Goal: Transaction & Acquisition: Purchase product/service

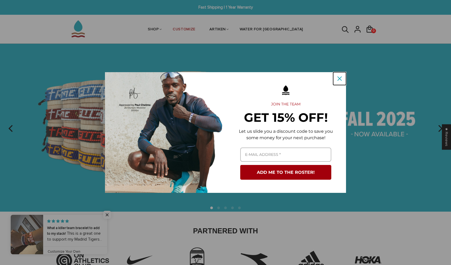
click at [340, 78] on icon "close icon" at bounding box center [339, 78] width 4 height 4
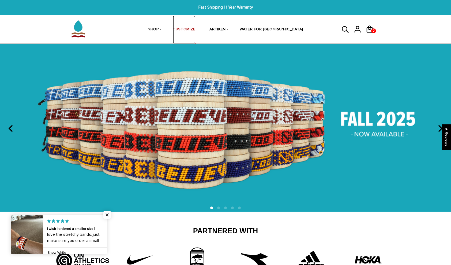
click at [195, 29] on link "CUSTOMIZE" at bounding box center [184, 30] width 23 height 28
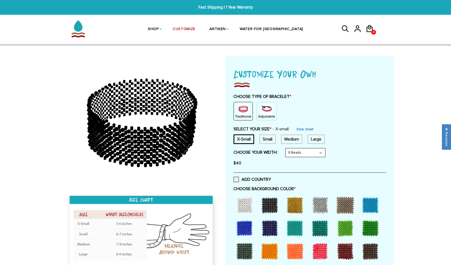
click at [261, 110] on img at bounding box center [266, 108] width 11 height 11
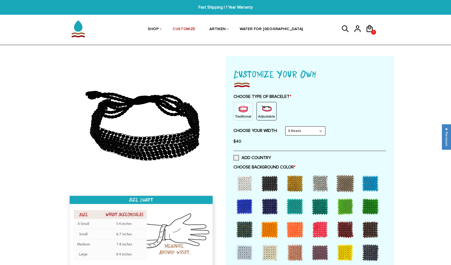
click at [243, 111] on img at bounding box center [243, 108] width 11 height 11
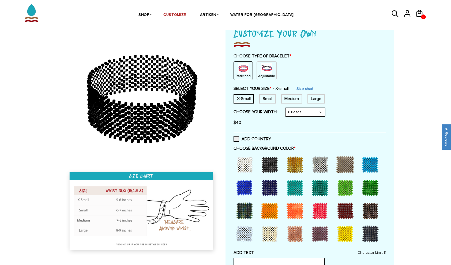
scroll to position [41, 0]
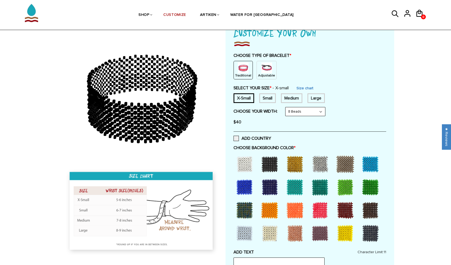
click at [246, 155] on div at bounding box center [244, 163] width 21 height 21
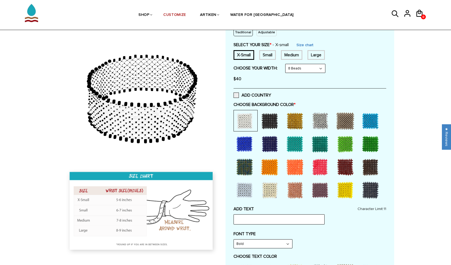
scroll to position [84, 0]
click at [368, 116] on div at bounding box center [370, 120] width 21 height 21
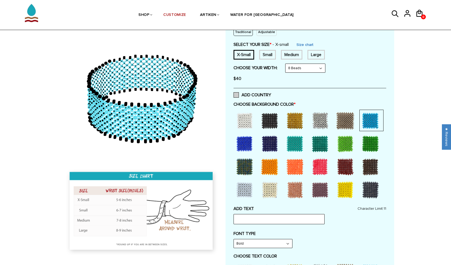
click at [240, 94] on label "ADD COUNTRY" at bounding box center [252, 94] width 37 height 5
click at [271, 93] on input "ADD COUNTRY" at bounding box center [271, 93] width 0 height 0
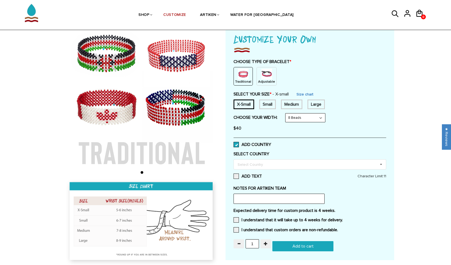
scroll to position [35, 0]
click at [250, 167] on div "Select Country Others Afghanistan Aland Islands Albania Algeria American Samoa …" at bounding box center [310, 164] width 153 height 10
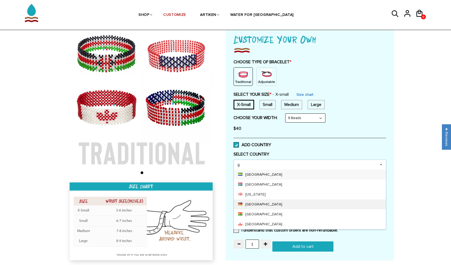
type input "g"
click at [281, 200] on div "[GEOGRAPHIC_DATA]" at bounding box center [310, 204] width 152 height 10
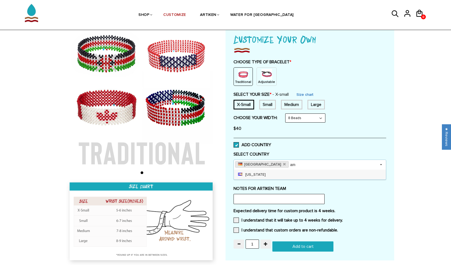
type input "a"
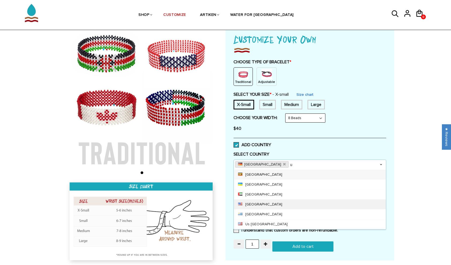
type input "u"
click at [283, 204] on div "[GEOGRAPHIC_DATA]" at bounding box center [310, 204] width 152 height 10
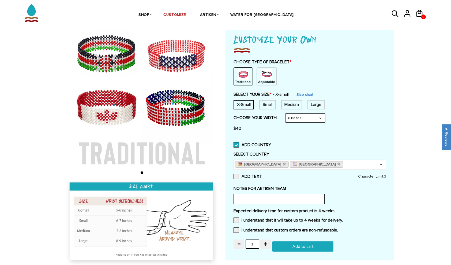
click at [371, 153] on label "SELECT COUNTRY" at bounding box center [310, 153] width 153 height 5
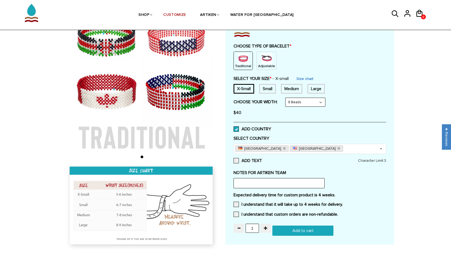
scroll to position [21, 0]
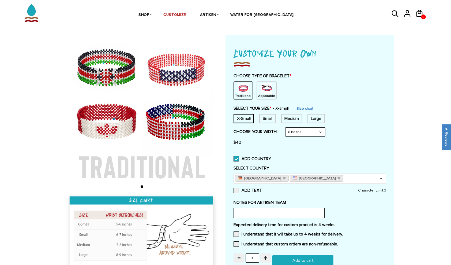
click at [236, 157] on span at bounding box center [236, 158] width 5 height 5
click at [271, 157] on input "ADD COUNTRY" at bounding box center [271, 157] width 0 height 0
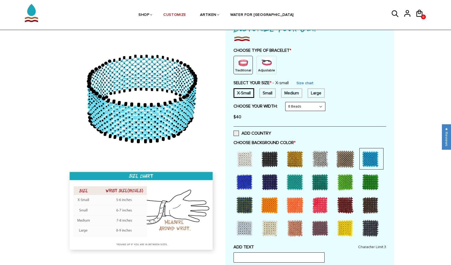
scroll to position [50, 0]
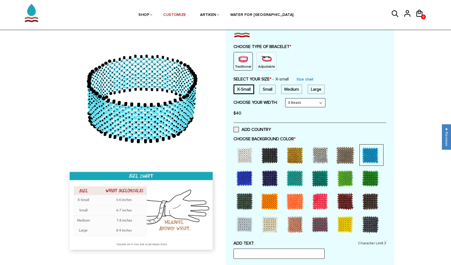
click at [265, 225] on div at bounding box center [269, 223] width 21 height 21
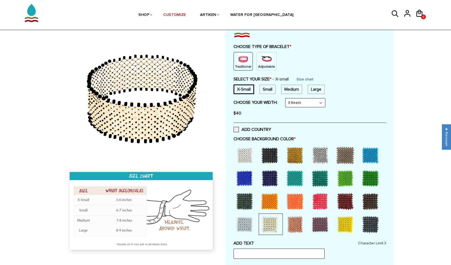
click at [295, 225] on div at bounding box center [294, 223] width 21 height 21
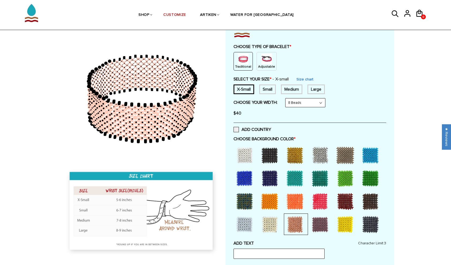
click at [349, 229] on div at bounding box center [344, 223] width 21 height 21
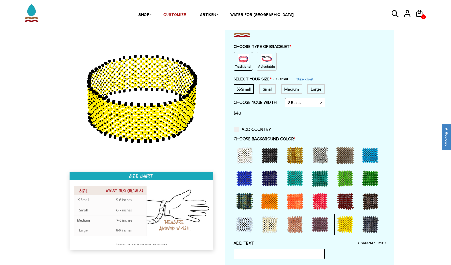
click at [371, 180] on div at bounding box center [370, 177] width 21 height 21
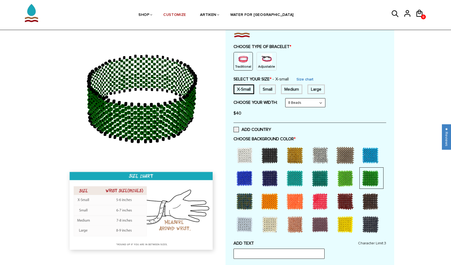
click at [349, 179] on div at bounding box center [344, 177] width 21 height 21
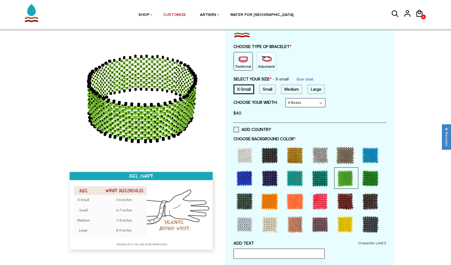
click at [299, 179] on div at bounding box center [294, 177] width 21 height 21
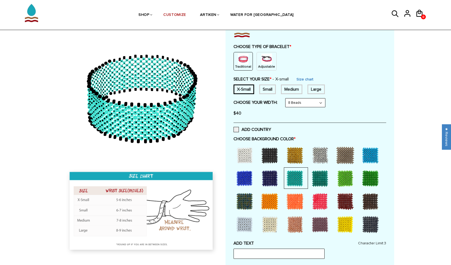
click at [312, 179] on div at bounding box center [319, 177] width 21 height 21
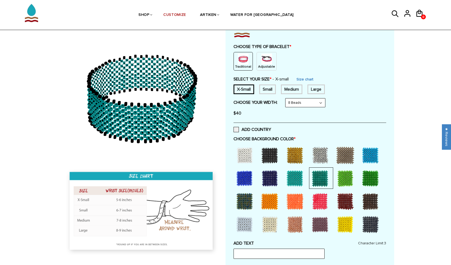
click at [374, 149] on div at bounding box center [370, 154] width 21 height 21
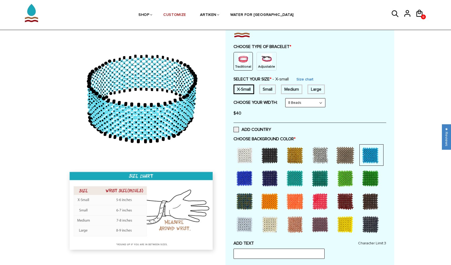
click at [240, 176] on div at bounding box center [244, 177] width 21 height 21
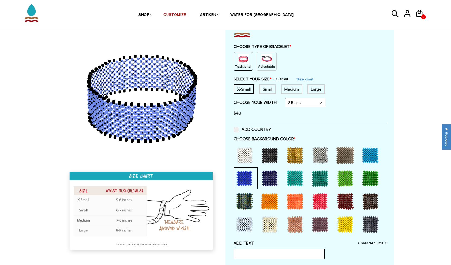
click at [273, 89] on div "Small" at bounding box center [267, 89] width 17 height 10
click at [244, 93] on div "X-Small" at bounding box center [244, 89] width 21 height 10
click at [254, 153] on div at bounding box center [244, 154] width 21 height 21
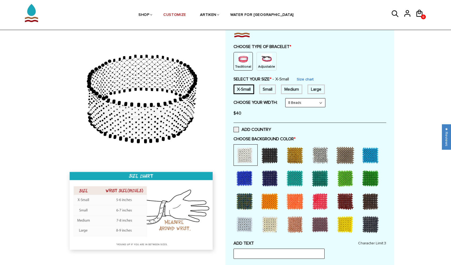
click at [265, 155] on div at bounding box center [269, 154] width 21 height 21
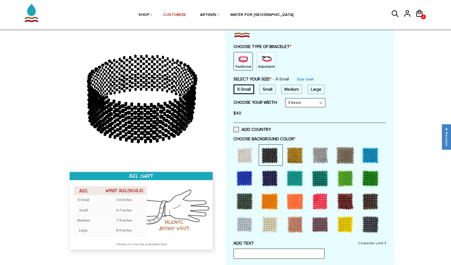
click at [295, 150] on div at bounding box center [294, 154] width 21 height 21
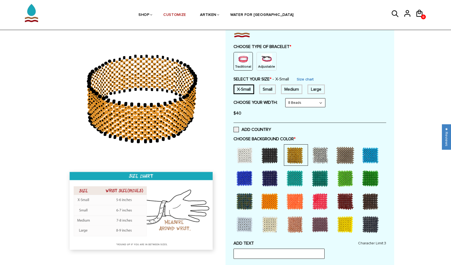
click at [316, 152] on div at bounding box center [319, 154] width 21 height 21
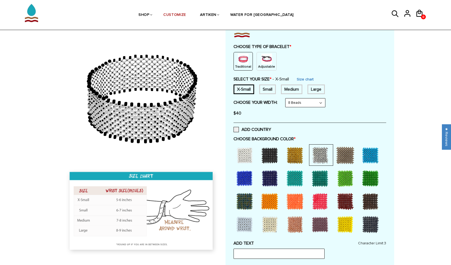
click at [343, 154] on div at bounding box center [344, 154] width 21 height 21
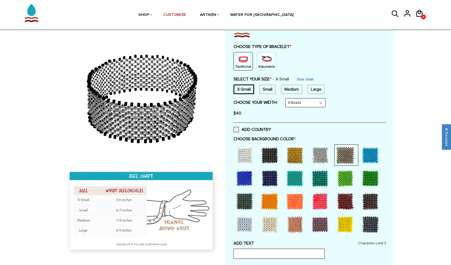
click at [365, 154] on div at bounding box center [370, 154] width 21 height 21
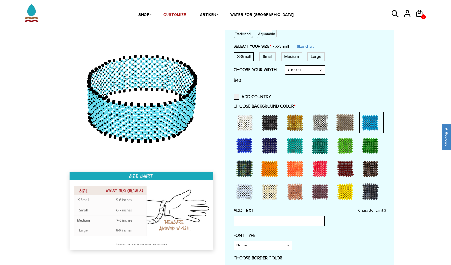
scroll to position [112, 0]
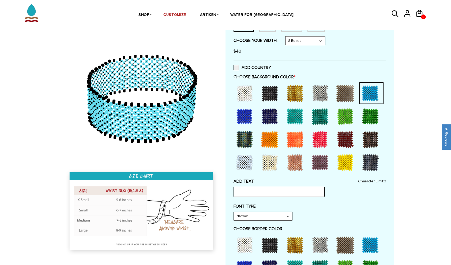
click at [282, 216] on select "Narrow Bold" at bounding box center [263, 216] width 58 height 9
select select "Bold"
click at [234, 212] on select "Narrow Bold" at bounding box center [263, 216] width 58 height 9
click at [297, 191] on input "text" at bounding box center [279, 191] width 91 height 10
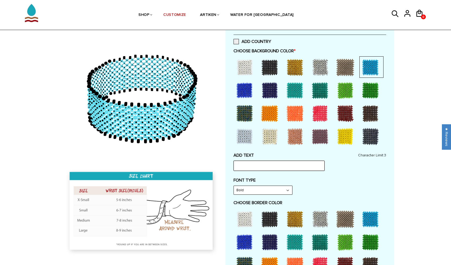
scroll to position [138, 0]
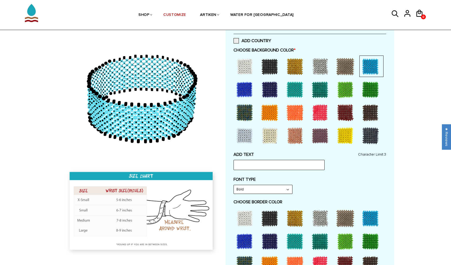
click at [250, 212] on div at bounding box center [244, 217] width 21 height 21
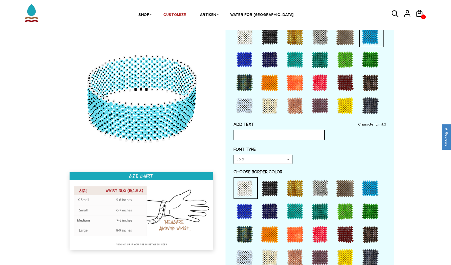
scroll to position [169, 0]
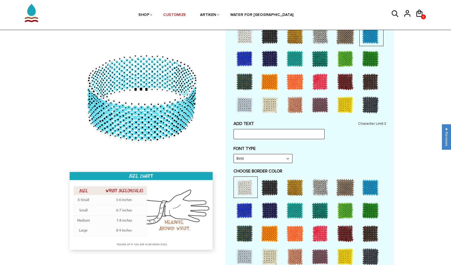
click at [273, 187] on div at bounding box center [269, 186] width 21 height 21
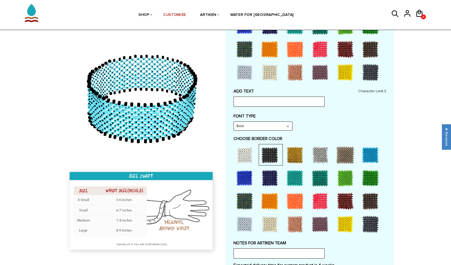
scroll to position [222, 0]
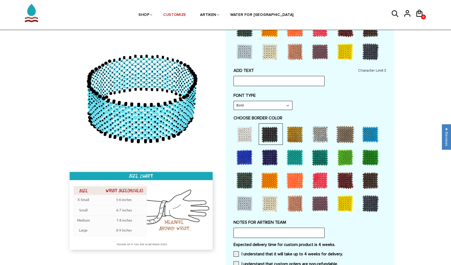
click at [274, 201] on div at bounding box center [269, 203] width 21 height 21
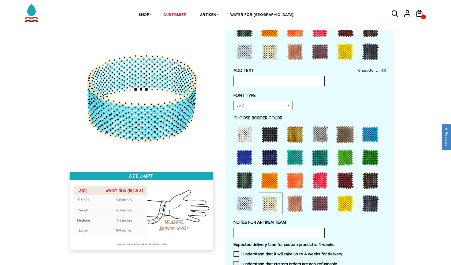
click at [282, 80] on input "text" at bounding box center [279, 81] width 91 height 10
type input "j"
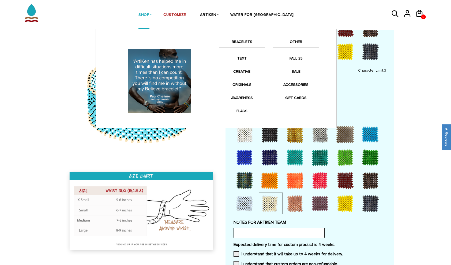
click at [156, 14] on li "SHOP BRACELETS TEXT Inspirational fuel for maximum growth." at bounding box center [143, 15] width 25 height 28
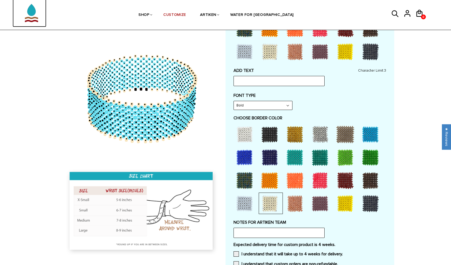
click at [39, 17] on img at bounding box center [31, 10] width 27 height 34
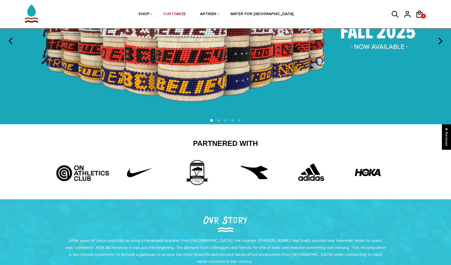
scroll to position [88, 0]
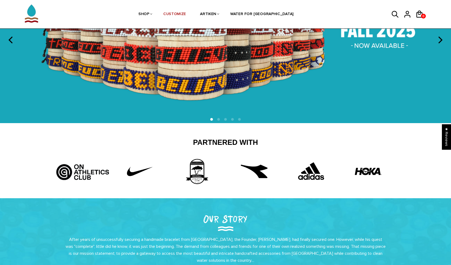
click at [93, 170] on img at bounding box center [82, 170] width 57 height 24
click at [219, 120] on li at bounding box center [218, 119] width 3 height 3
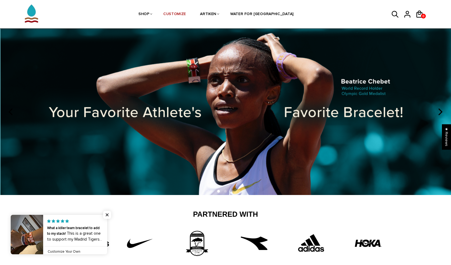
scroll to position [16, 0]
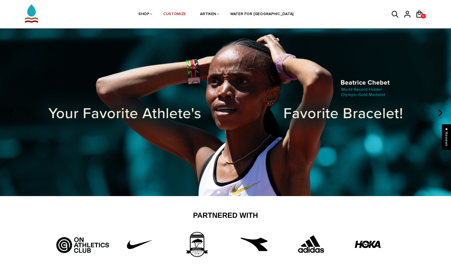
click at [226, 191] on li at bounding box center [225, 192] width 3 height 3
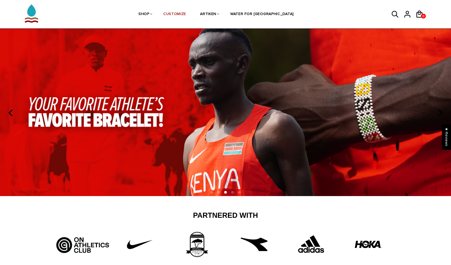
click at [231, 193] on li at bounding box center [232, 192] width 3 height 3
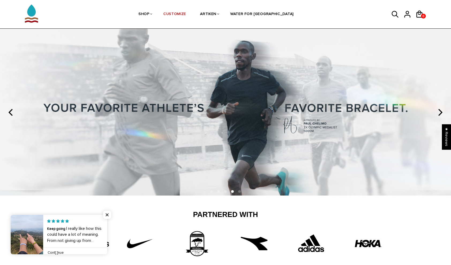
click at [391, 16] on icon at bounding box center [395, 14] width 8 height 13
click at [394, 14] on icon at bounding box center [395, 14] width 8 height 13
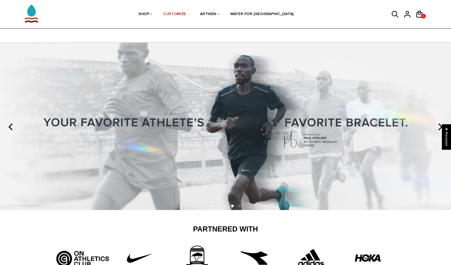
scroll to position [0, 0]
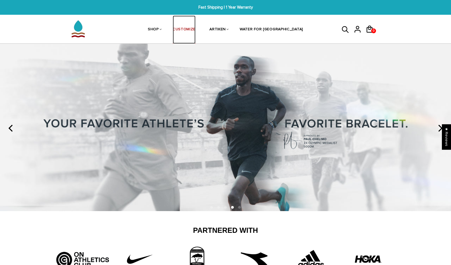
click at [195, 32] on link "CUSTOMIZE" at bounding box center [184, 30] width 23 height 28
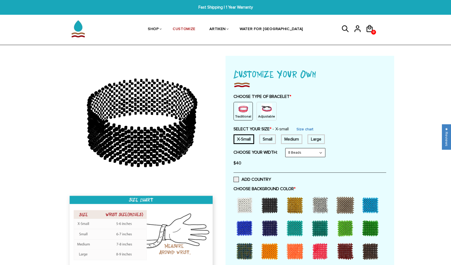
click at [314, 155] on select "8 Beads 6 Beads 10 Beads" at bounding box center [305, 152] width 40 height 9
click at [287, 148] on select "8 Beads 6 Beads 10 Beads" at bounding box center [305, 152] width 40 height 9
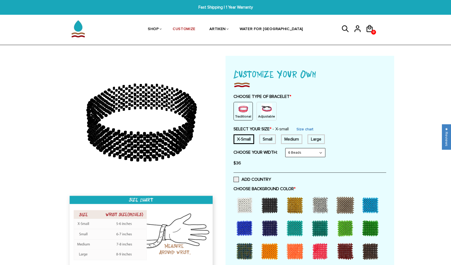
click at [308, 152] on select "8 Beads 6 Beads 10 Beads" at bounding box center [305, 152] width 40 height 9
click at [287, 148] on select "8 Beads 6 Beads 10 Beads" at bounding box center [305, 152] width 40 height 9
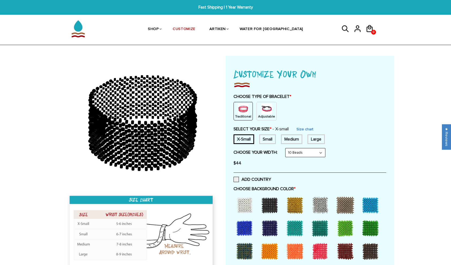
click at [319, 155] on select "8 Beads 6 Beads 10 Beads" at bounding box center [305, 152] width 40 height 9
click at [287, 148] on select "8 Beads 6 Beads 10 Beads" at bounding box center [305, 152] width 40 height 9
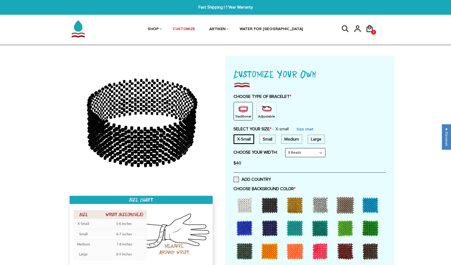
click at [318, 156] on div "8 Beads 8 Beads 6 Beads 10 Beads" at bounding box center [305, 152] width 40 height 9
click at [292, 153] on select "8 Beads 6 Beads 10 Beads" at bounding box center [305, 152] width 40 height 9
select select "6-beads"
click at [287, 148] on select "8 Beads 6 Beads 10 Beads" at bounding box center [305, 152] width 40 height 9
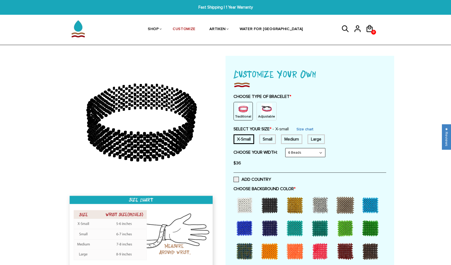
click at [367, 202] on div at bounding box center [370, 204] width 21 height 21
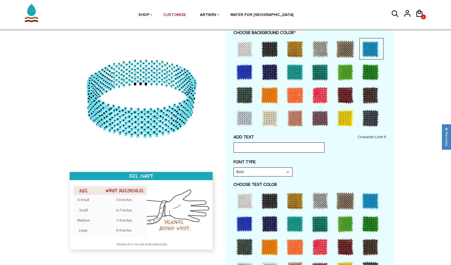
scroll to position [156, 0]
click at [272, 201] on div at bounding box center [269, 200] width 21 height 21
click at [280, 148] on input "text" at bounding box center [279, 147] width 91 height 10
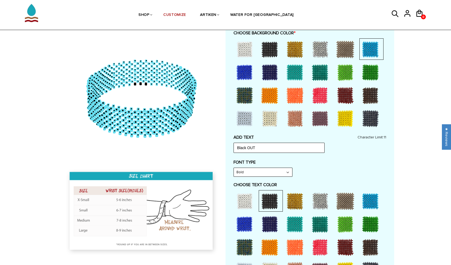
click at [240, 45] on div at bounding box center [244, 49] width 21 height 21
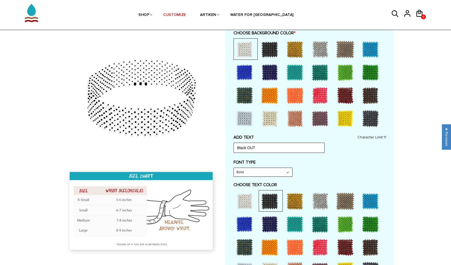
click at [269, 201] on div at bounding box center [269, 200] width 21 height 21
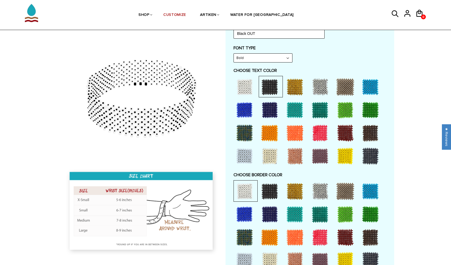
scroll to position [309, 0]
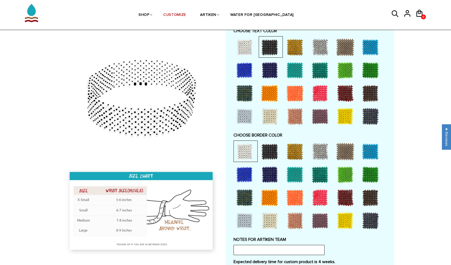
click at [268, 154] on div at bounding box center [269, 151] width 21 height 21
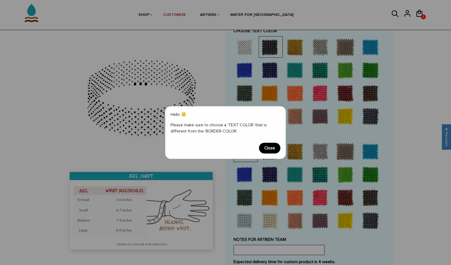
click at [272, 148] on span "Close" at bounding box center [269, 147] width 21 height 11
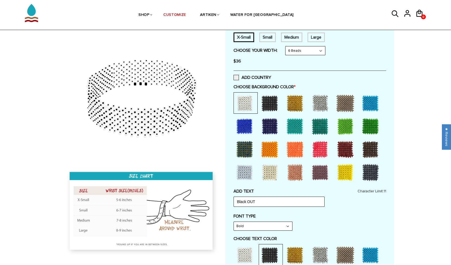
scroll to position [114, 0]
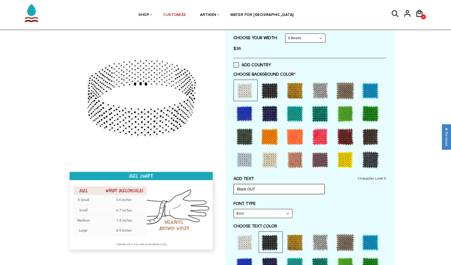
click at [274, 189] on input "Black OUT" at bounding box center [279, 189] width 91 height 10
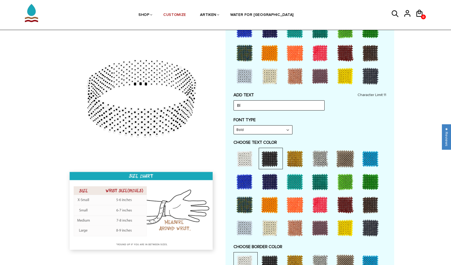
scroll to position [0, 0]
click at [345, 180] on div at bounding box center [344, 181] width 21 height 21
click at [270, 155] on div at bounding box center [269, 158] width 21 height 21
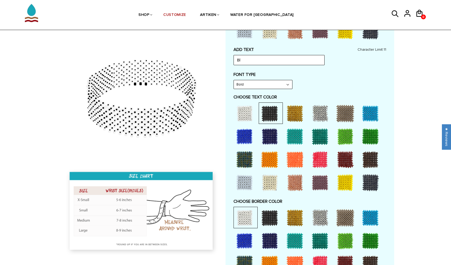
scroll to position [245, 0]
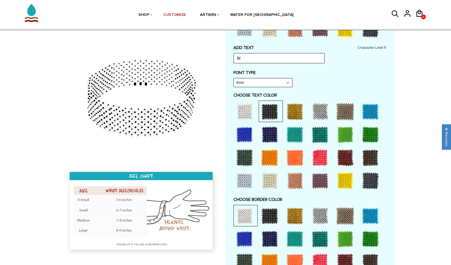
click at [345, 236] on div at bounding box center [344, 238] width 21 height 21
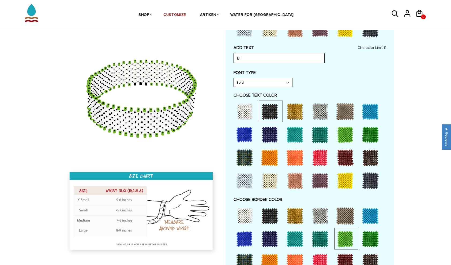
click at [315, 214] on div at bounding box center [319, 215] width 21 height 21
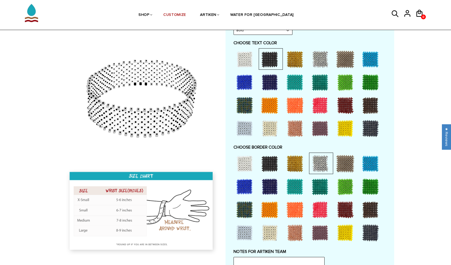
scroll to position [298, 0]
click at [342, 231] on div at bounding box center [344, 231] width 21 height 21
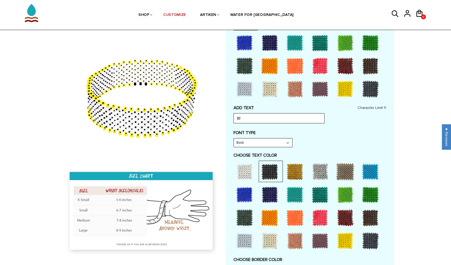
scroll to position [186, 0]
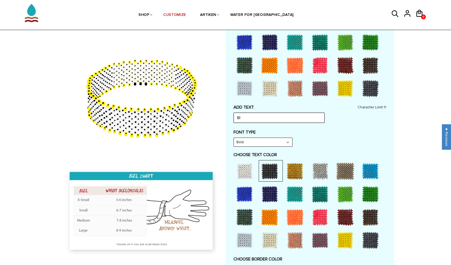
click at [265, 118] on input "Bl" at bounding box center [279, 117] width 91 height 10
type input "B"
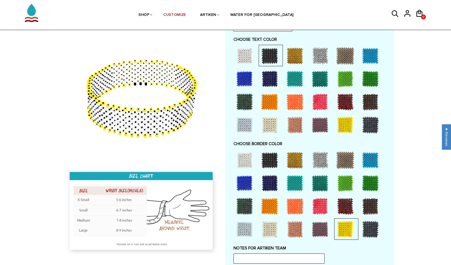
scroll to position [302, 0]
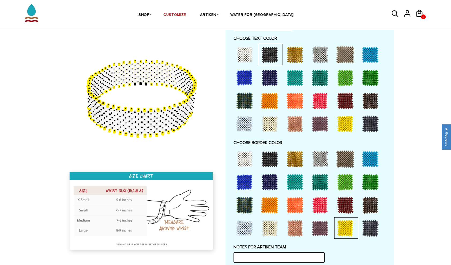
type input "PR or ER"
click at [313, 203] on div at bounding box center [319, 204] width 21 height 21
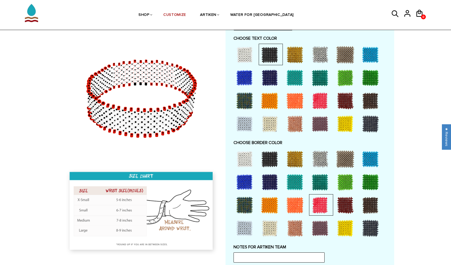
click at [371, 155] on div at bounding box center [370, 158] width 21 height 21
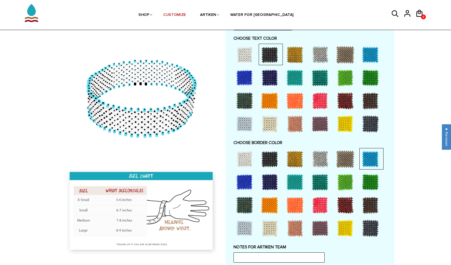
click at [249, 156] on div at bounding box center [244, 158] width 21 height 21
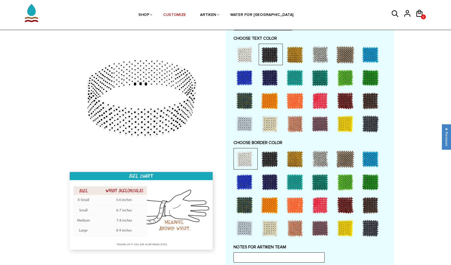
click at [341, 162] on div at bounding box center [344, 158] width 21 height 21
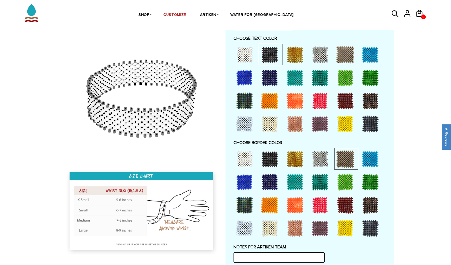
click at [370, 153] on div at bounding box center [370, 158] width 21 height 21
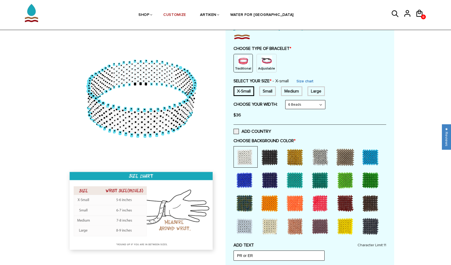
scroll to position [46, 0]
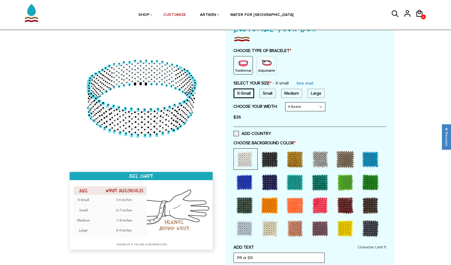
click at [267, 89] on div "Small" at bounding box center [267, 93] width 17 height 10
drag, startPoint x: 176, startPoint y: 118, endPoint x: 139, endPoint y: 126, distance: 37.5
click at [139, 126] on g at bounding box center [141, 97] width 109 height 73
